Goal: Communication & Community: Answer question/provide support

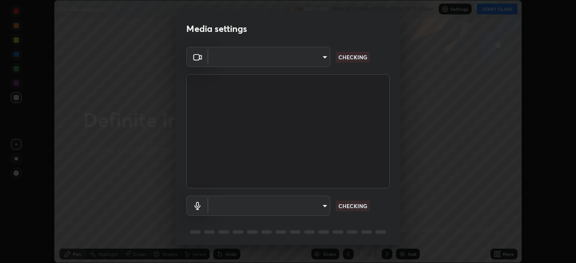
scroll to position [32, 0]
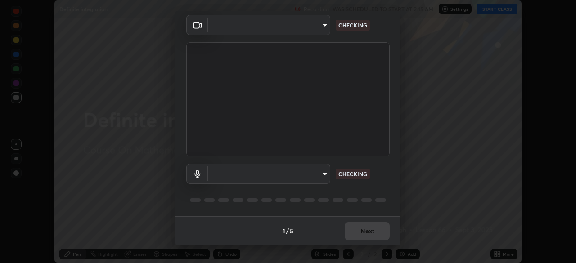
type input "ca8ffc5ae0b9abf836cb7166c3682d0a2b65ec00eabcf7571f9fef4303c89bb6"
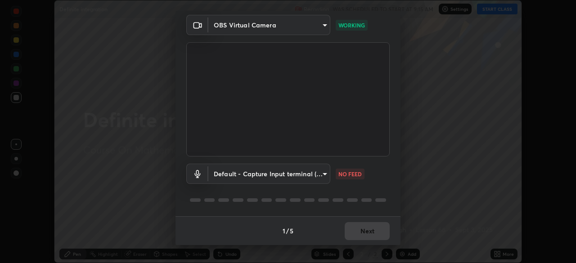
click at [319, 171] on body "Erase all Definite integration Recording WAS SCHEDULED TO START AT 9:15 AM Sett…" at bounding box center [288, 131] width 576 height 263
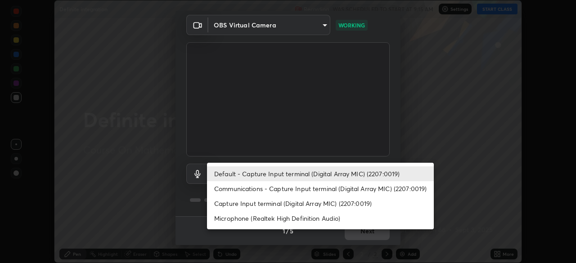
click at [321, 190] on li "Communications - Capture Input terminal (Digital Array MIC) (2207:0019)" at bounding box center [320, 188] width 227 height 15
type input "communications"
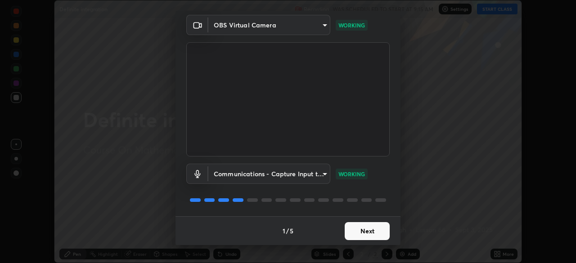
click at [369, 230] on button "Next" at bounding box center [367, 231] width 45 height 18
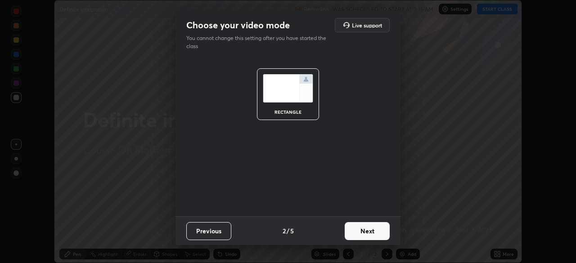
click at [373, 233] on button "Next" at bounding box center [367, 231] width 45 height 18
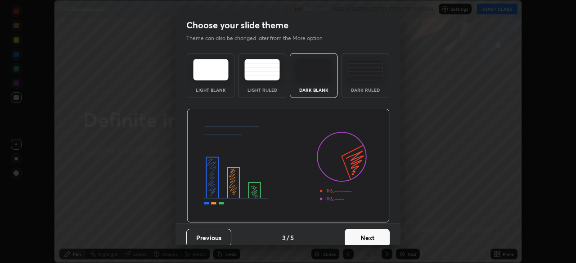
click at [380, 236] on button "Next" at bounding box center [367, 238] width 45 height 18
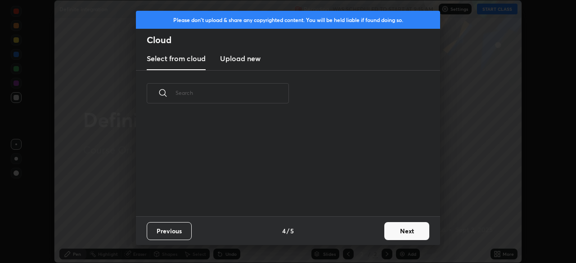
click at [396, 234] on button "Next" at bounding box center [407, 231] width 45 height 18
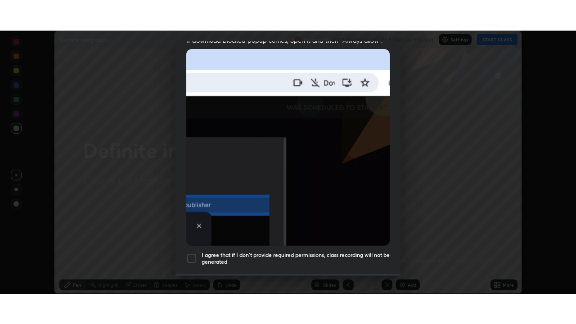
scroll to position [216, 0]
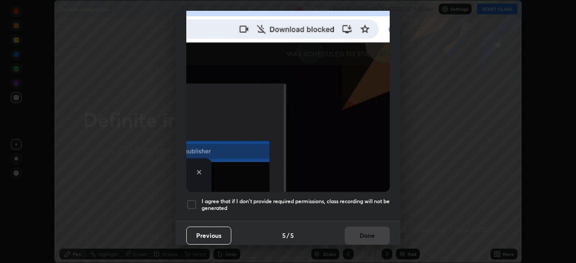
click at [194, 203] on div at bounding box center [191, 204] width 11 height 11
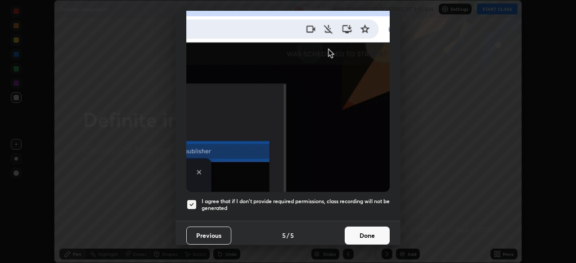
click at [347, 230] on button "Done" at bounding box center [367, 236] width 45 height 18
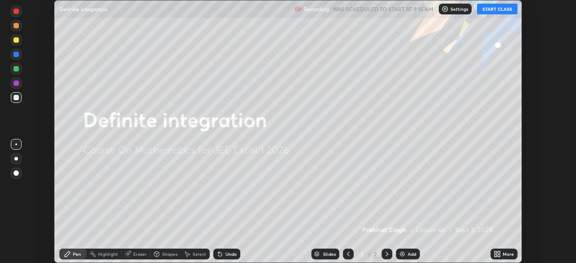
click at [500, 12] on button "START CLASS" at bounding box center [497, 9] width 41 height 11
click at [497, 254] on icon at bounding box center [497, 254] width 7 height 7
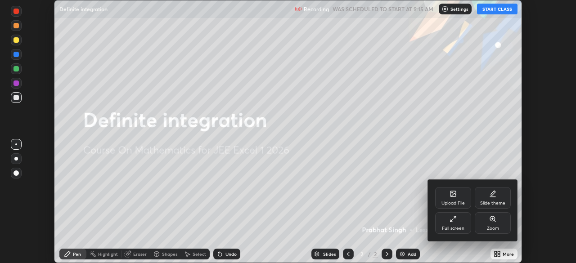
click at [456, 226] on div "Full screen" at bounding box center [453, 228] width 23 height 5
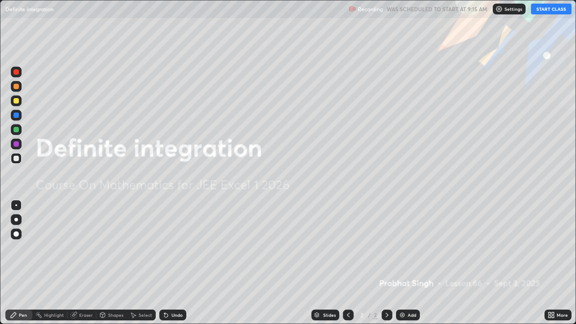
scroll to position [324, 576]
click at [403, 263] on div "Add" at bounding box center [408, 315] width 24 height 11
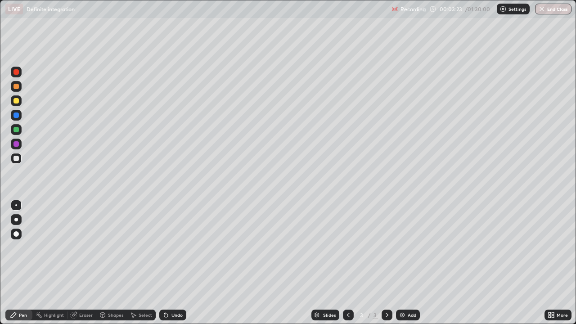
click at [407, 263] on div "Add" at bounding box center [408, 315] width 24 height 11
click at [17, 101] on div at bounding box center [16, 100] width 5 height 5
click at [17, 131] on div at bounding box center [16, 129] width 5 height 5
click at [400, 263] on img at bounding box center [402, 315] width 7 height 7
click at [15, 161] on div at bounding box center [16, 158] width 5 height 5
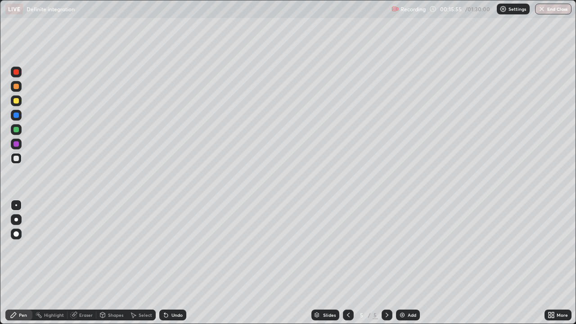
click at [399, 263] on img at bounding box center [402, 315] width 7 height 7
click at [21, 131] on div at bounding box center [16, 129] width 11 height 11
click at [348, 263] on icon at bounding box center [348, 315] width 7 height 7
click at [351, 263] on div at bounding box center [348, 315] width 11 height 11
click at [389, 263] on div at bounding box center [387, 315] width 11 height 11
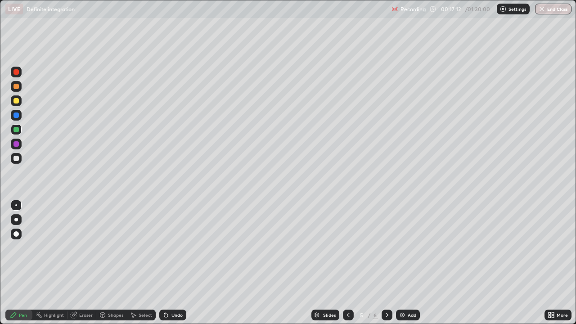
click at [386, 263] on icon at bounding box center [387, 315] width 7 height 7
click at [402, 263] on img at bounding box center [402, 315] width 7 height 7
click at [20, 160] on div at bounding box center [16, 158] width 11 height 11
click at [18, 160] on div at bounding box center [16, 158] width 5 height 5
click at [17, 101] on div at bounding box center [16, 100] width 5 height 5
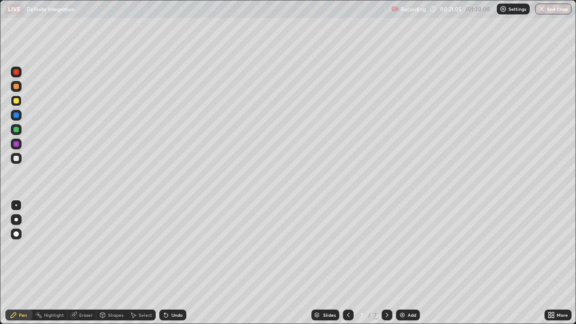
click at [172, 263] on div "Undo" at bounding box center [177, 315] width 11 height 5
click at [171, 263] on div "Undo" at bounding box center [172, 315] width 27 height 11
click at [406, 263] on div "Add" at bounding box center [408, 315] width 24 height 11
click at [17, 131] on div at bounding box center [16, 129] width 5 height 5
click at [20, 73] on div at bounding box center [16, 72] width 11 height 11
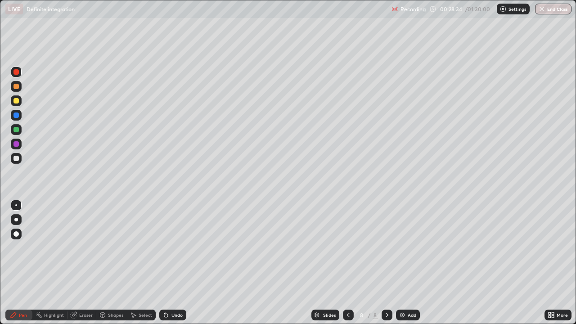
click at [17, 158] on div at bounding box center [16, 158] width 5 height 5
click at [169, 263] on div "Undo" at bounding box center [172, 315] width 27 height 11
click at [172, 263] on div "Undo" at bounding box center [177, 315] width 11 height 5
click at [175, 263] on div "Undo" at bounding box center [177, 315] width 11 height 5
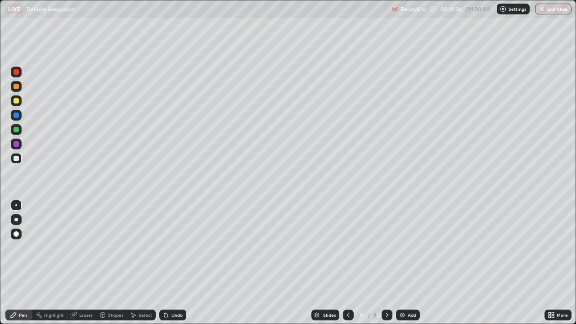
click at [17, 75] on div at bounding box center [16, 72] width 11 height 11
click at [406, 263] on div "Add" at bounding box center [408, 315] width 24 height 11
click at [351, 263] on icon at bounding box center [348, 315] width 7 height 7
click at [351, 263] on div at bounding box center [348, 315] width 11 height 11
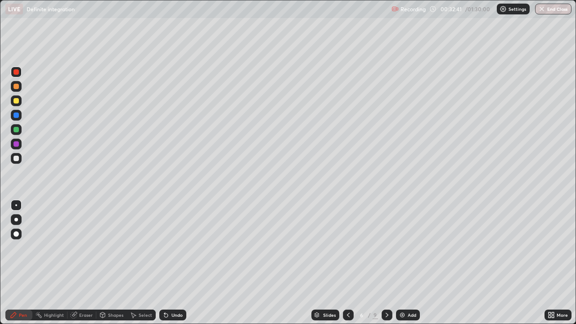
click at [387, 263] on icon at bounding box center [387, 315] width 7 height 7
click at [349, 263] on icon at bounding box center [348, 315] width 7 height 7
click at [348, 263] on icon at bounding box center [348, 315] width 7 height 7
click at [349, 263] on icon at bounding box center [348, 315] width 7 height 7
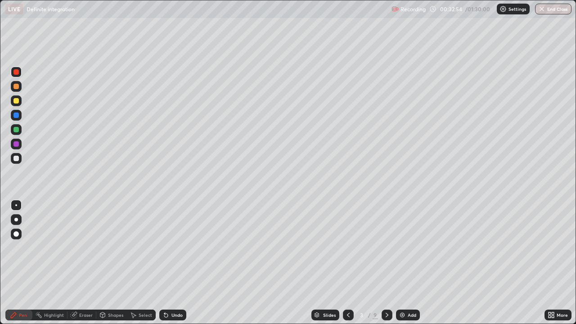
click at [349, 263] on icon at bounding box center [348, 315] width 7 height 7
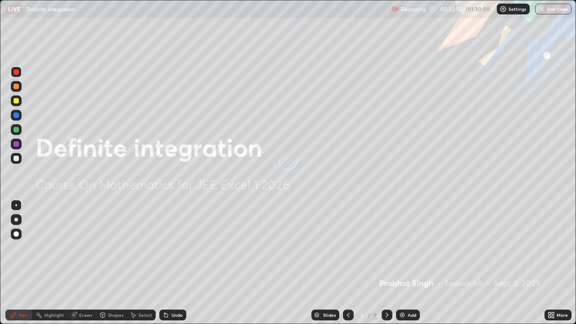
click at [349, 263] on icon at bounding box center [348, 315] width 7 height 7
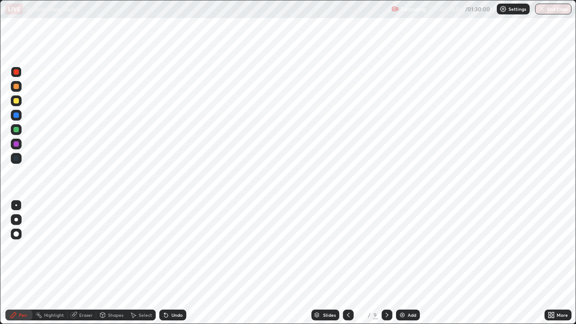
click at [382, 263] on div at bounding box center [387, 315] width 11 height 11
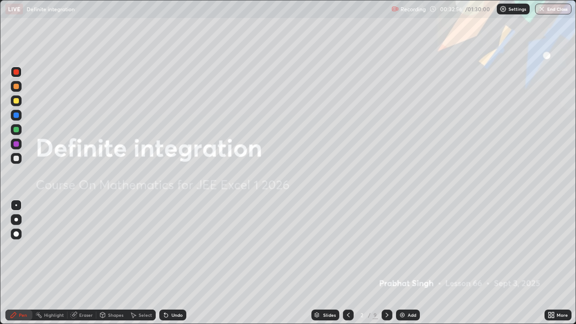
click at [386, 263] on icon at bounding box center [387, 315] width 7 height 7
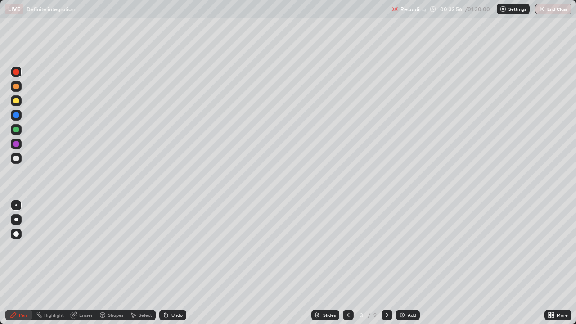
click at [386, 263] on icon at bounding box center [387, 315] width 7 height 7
click at [348, 263] on icon at bounding box center [348, 315] width 7 height 7
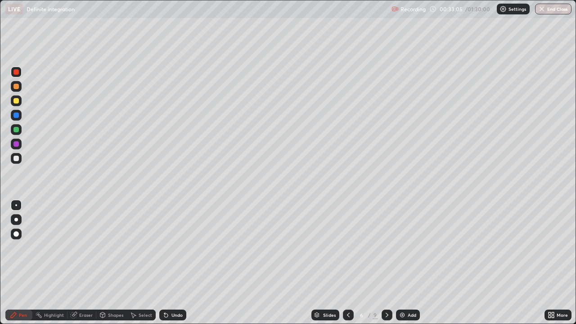
click at [348, 263] on icon at bounding box center [348, 315] width 7 height 7
click at [349, 263] on div at bounding box center [348, 315] width 11 height 18
click at [392, 263] on div at bounding box center [387, 315] width 11 height 18
click at [390, 263] on div at bounding box center [387, 315] width 11 height 11
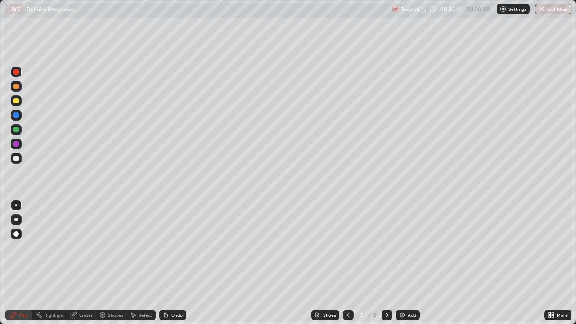
click at [390, 263] on div at bounding box center [387, 315] width 11 height 11
click at [174, 263] on div "Undo" at bounding box center [177, 315] width 11 height 5
click at [349, 263] on icon at bounding box center [348, 315] width 7 height 7
click at [348, 263] on icon at bounding box center [348, 315] width 7 height 7
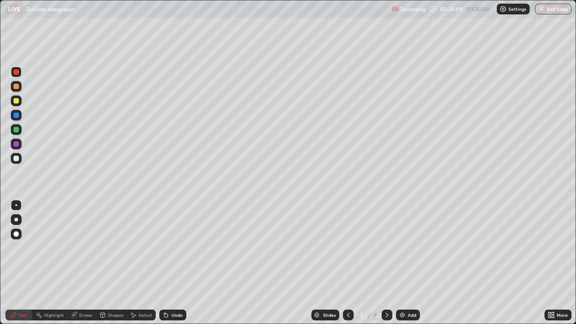
click at [390, 263] on div at bounding box center [387, 315] width 11 height 11
click at [407, 263] on div "Add" at bounding box center [408, 315] width 24 height 11
click at [16, 158] on div at bounding box center [16, 158] width 5 height 5
click at [165, 263] on icon at bounding box center [166, 316] width 4 height 4
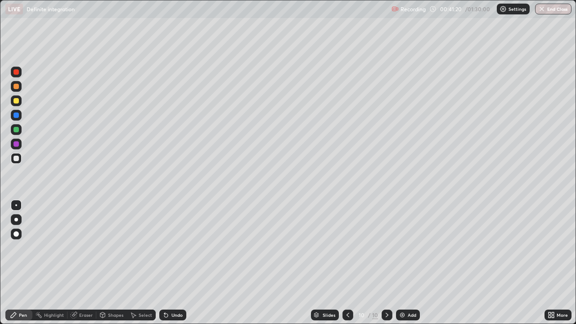
click at [18, 133] on div at bounding box center [16, 129] width 11 height 11
click at [405, 263] on img at bounding box center [402, 315] width 7 height 7
click at [18, 100] on div at bounding box center [16, 100] width 5 height 5
click at [344, 263] on div at bounding box center [348, 315] width 11 height 11
click at [386, 263] on icon at bounding box center [387, 315] width 7 height 7
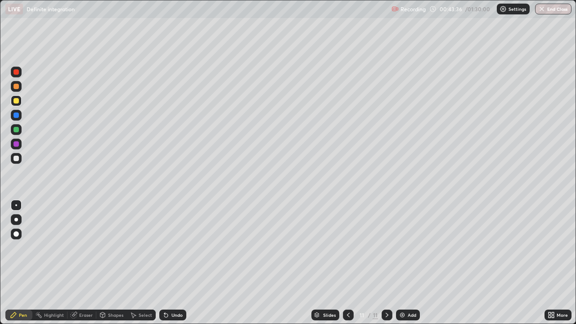
click at [348, 263] on icon at bounding box center [348, 315] width 7 height 7
click at [386, 263] on icon at bounding box center [387, 315] width 7 height 7
click at [17, 131] on div at bounding box center [16, 129] width 5 height 5
click at [404, 263] on img at bounding box center [402, 315] width 7 height 7
click at [20, 100] on div at bounding box center [16, 100] width 11 height 11
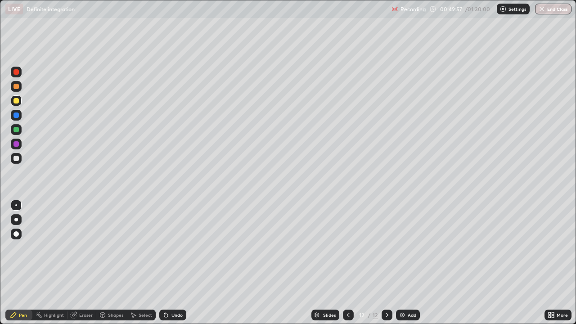
click at [348, 263] on icon at bounding box center [348, 315] width 7 height 7
click at [388, 263] on icon at bounding box center [387, 315] width 3 height 5
click at [16, 160] on div at bounding box center [16, 158] width 5 height 5
click at [172, 263] on div "Undo" at bounding box center [177, 315] width 11 height 5
click at [18, 72] on div at bounding box center [16, 71] width 5 height 5
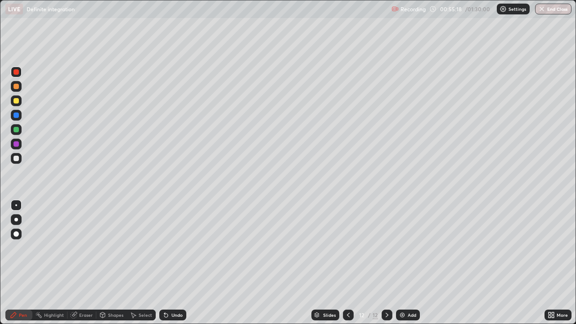
click at [404, 263] on img at bounding box center [402, 315] width 7 height 7
click at [349, 263] on icon at bounding box center [348, 315] width 7 height 7
click at [348, 263] on icon at bounding box center [348, 315] width 7 height 7
click at [347, 263] on icon at bounding box center [348, 315] width 7 height 7
click at [386, 263] on icon at bounding box center [387, 315] width 7 height 7
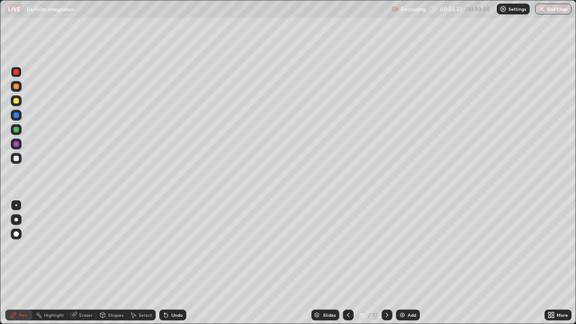
click at [386, 263] on icon at bounding box center [387, 315] width 7 height 7
click at [405, 263] on img at bounding box center [402, 315] width 7 height 7
click at [19, 101] on div at bounding box center [16, 100] width 11 height 11
click at [20, 163] on div at bounding box center [16, 158] width 11 height 11
click at [401, 263] on div "Add" at bounding box center [408, 315] width 24 height 11
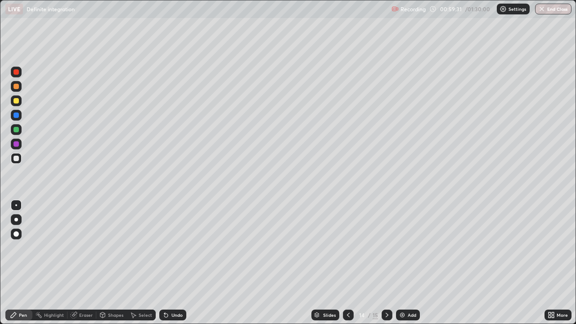
click at [77, 263] on div "Eraser" at bounding box center [82, 315] width 29 height 11
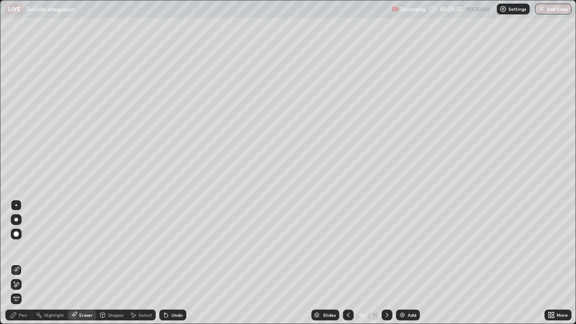
click at [22, 263] on div "Pen" at bounding box center [18, 315] width 27 height 11
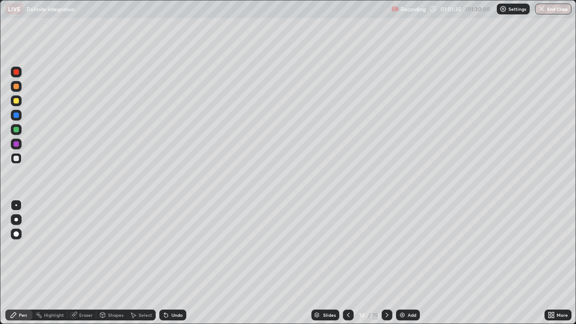
click at [79, 263] on div "Eraser" at bounding box center [86, 315] width 14 height 5
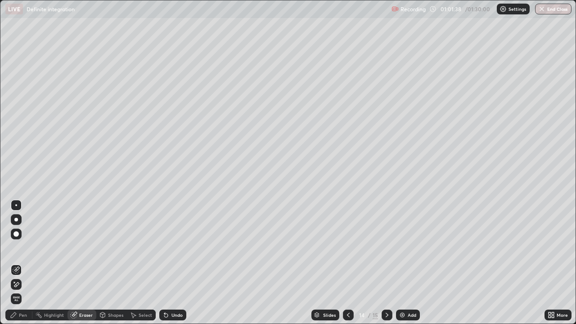
click at [21, 263] on div "Pen" at bounding box center [18, 315] width 27 height 11
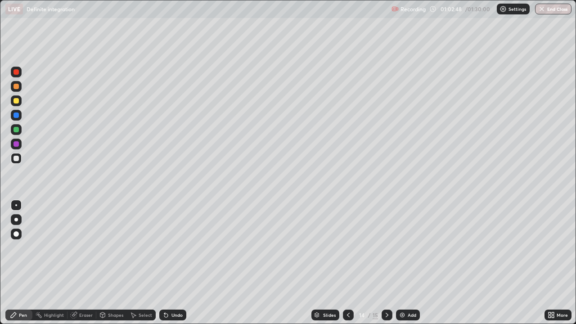
click at [18, 104] on div at bounding box center [16, 100] width 11 height 11
click at [16, 159] on div at bounding box center [16, 158] width 5 height 5
click at [164, 263] on icon at bounding box center [164, 313] width 1 height 1
click at [17, 72] on div at bounding box center [16, 71] width 5 height 5
click at [383, 263] on div at bounding box center [387, 315] width 11 height 18
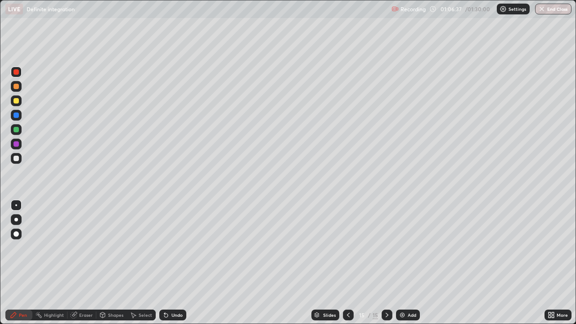
click at [347, 263] on icon at bounding box center [348, 315] width 3 height 5
click at [408, 263] on div "Add" at bounding box center [412, 315] width 9 height 5
click at [19, 129] on div at bounding box center [16, 129] width 11 height 11
click at [15, 158] on div at bounding box center [16, 158] width 5 height 5
click at [18, 102] on div at bounding box center [16, 100] width 5 height 5
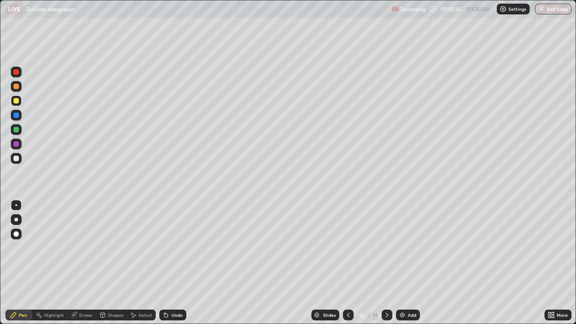
click at [166, 263] on icon at bounding box center [166, 316] width 4 height 4
click at [403, 263] on img at bounding box center [402, 315] width 7 height 7
click at [348, 263] on icon at bounding box center [348, 315] width 7 height 7
click at [386, 263] on icon at bounding box center [387, 315] width 7 height 7
click at [348, 263] on icon at bounding box center [348, 315] width 7 height 7
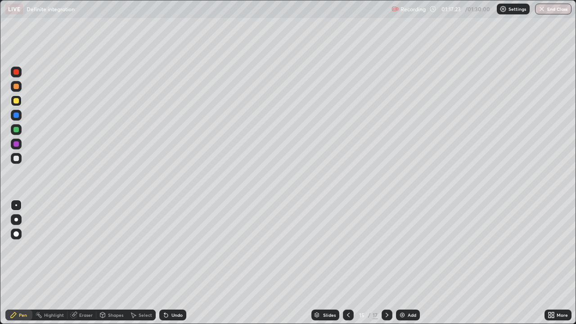
click at [386, 263] on icon at bounding box center [387, 315] width 7 height 7
click at [15, 160] on div at bounding box center [16, 158] width 5 height 5
click at [177, 263] on div "Undo" at bounding box center [177, 315] width 11 height 5
click at [18, 69] on div at bounding box center [16, 72] width 11 height 11
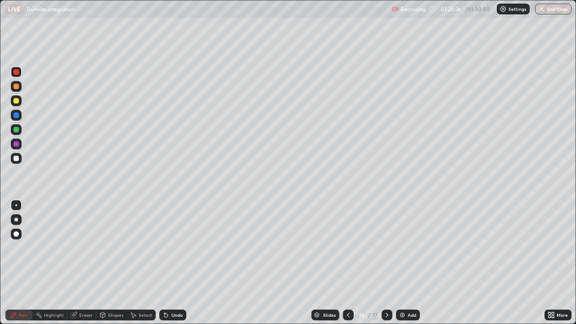
click at [387, 263] on icon at bounding box center [387, 315] width 3 height 5
click at [18, 159] on div at bounding box center [16, 158] width 5 height 5
click at [18, 102] on div at bounding box center [16, 100] width 5 height 5
click at [550, 10] on button "End Class" at bounding box center [554, 9] width 36 height 11
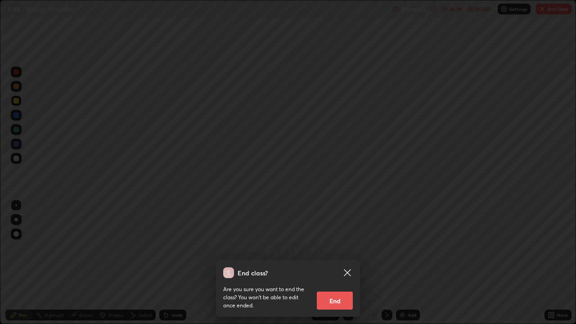
click at [341, 263] on button "End" at bounding box center [335, 301] width 36 height 18
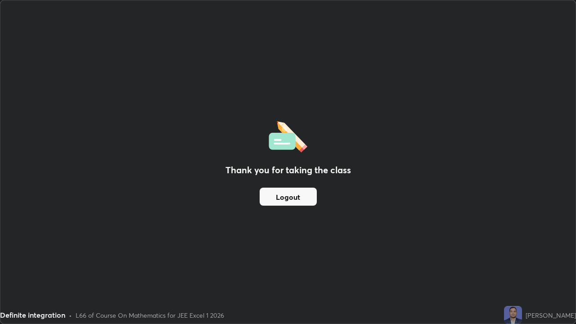
click at [293, 199] on button "Logout" at bounding box center [288, 197] width 57 height 18
